Goal: Navigation & Orientation: Go to known website

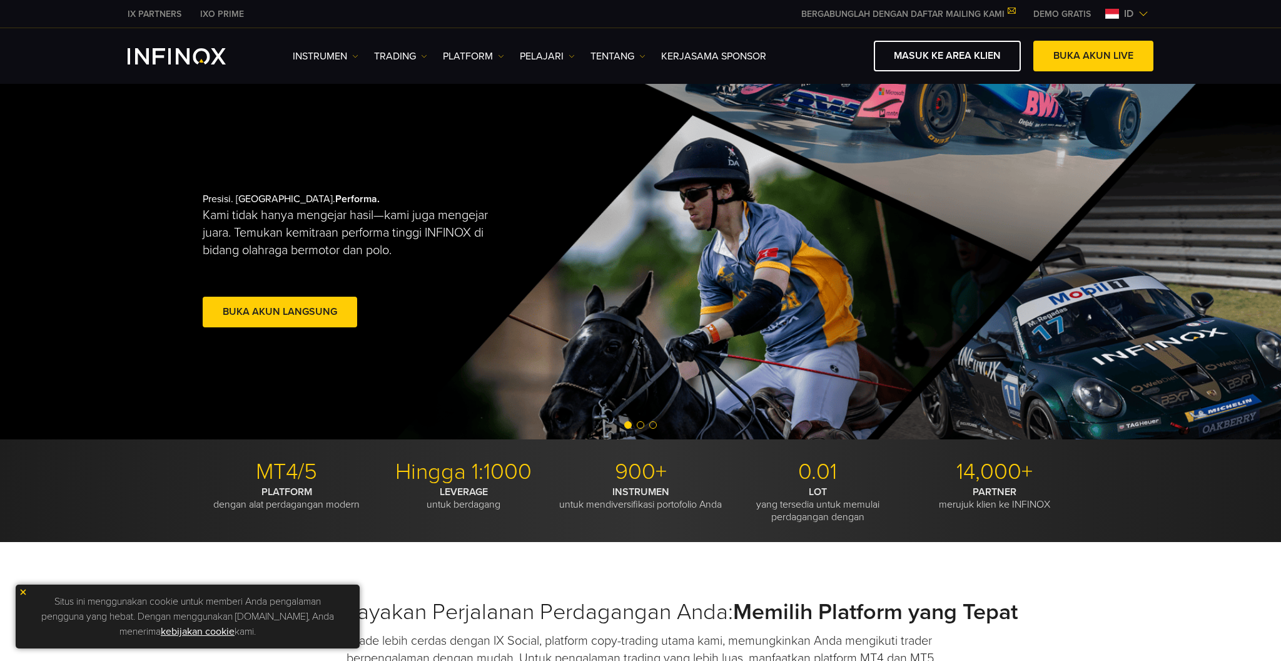
click at [1144, 15] on img at bounding box center [1144, 14] width 10 height 10
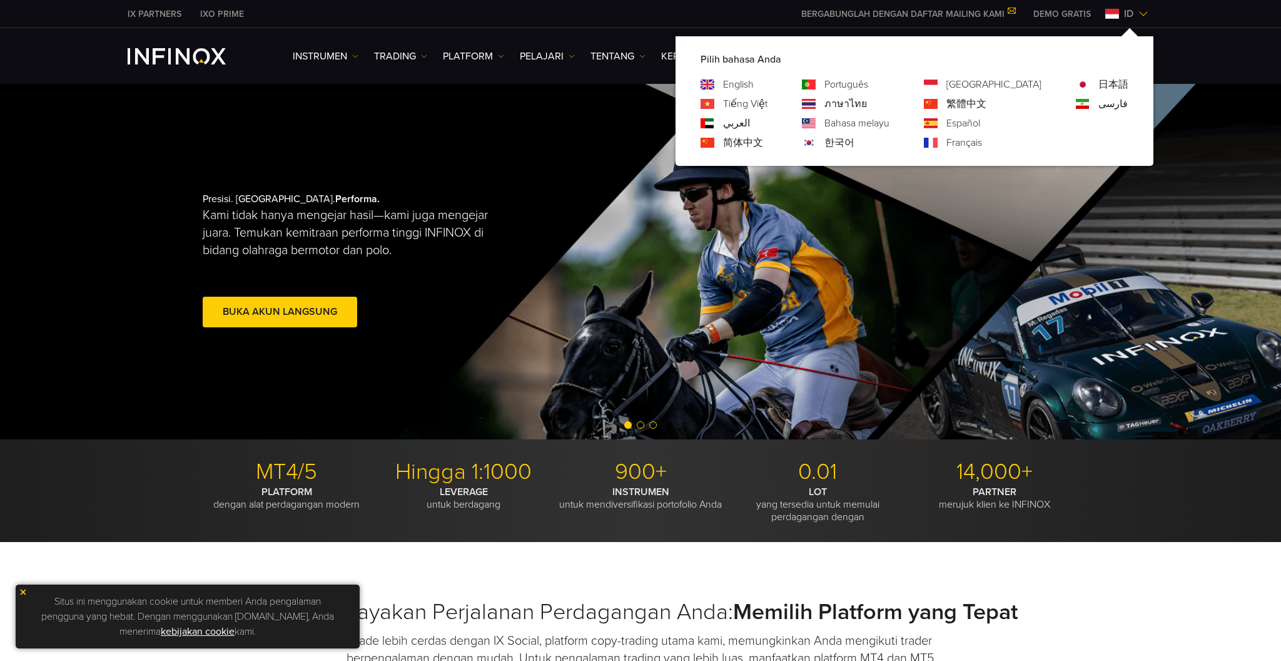
click at [754, 85] on link "English" at bounding box center [738, 84] width 31 height 15
